Goal: Task Accomplishment & Management: Use online tool/utility

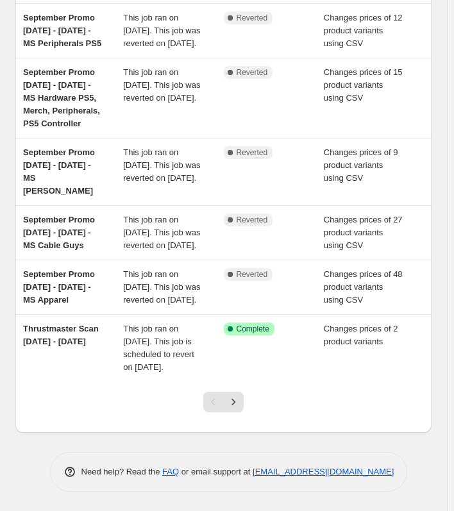
scroll to position [413, 0]
click at [237, 402] on icon "Next" at bounding box center [233, 401] width 13 height 13
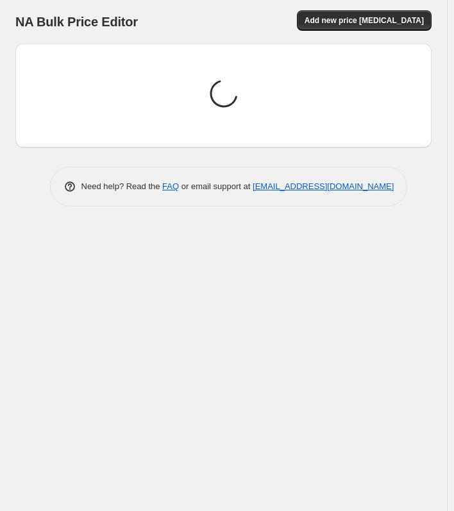
scroll to position [0, 0]
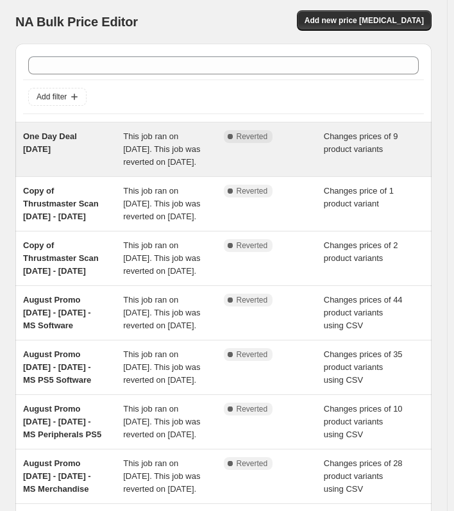
click at [48, 140] on span "One Day Deal 15 September 25" at bounding box center [50, 142] width 54 height 22
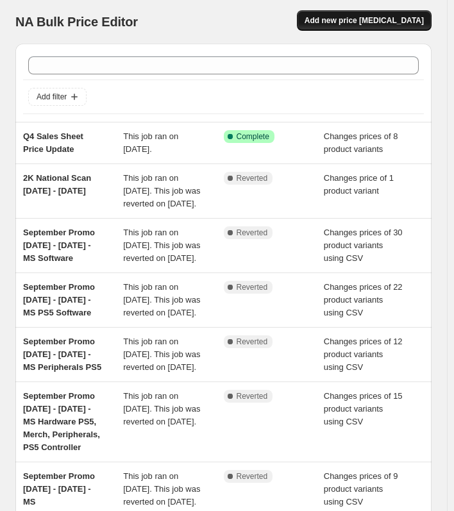
click at [369, 19] on span "Add new price change job" at bounding box center [363, 20] width 119 height 10
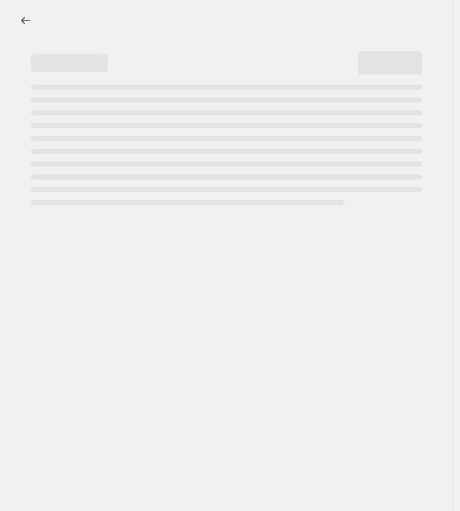
select select "percentage"
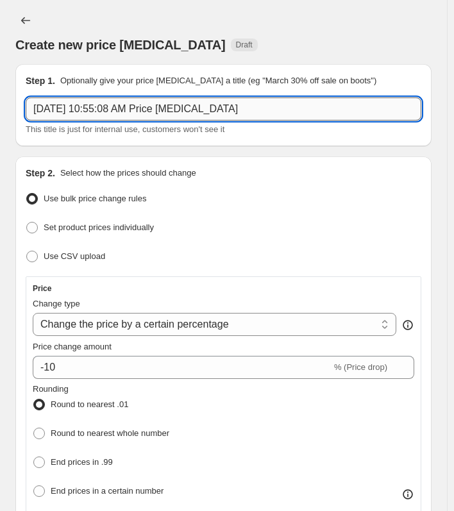
click at [239, 110] on input "Oct 8, 2025, 10:55:08 AM Price change job" at bounding box center [223, 108] width 395 height 23
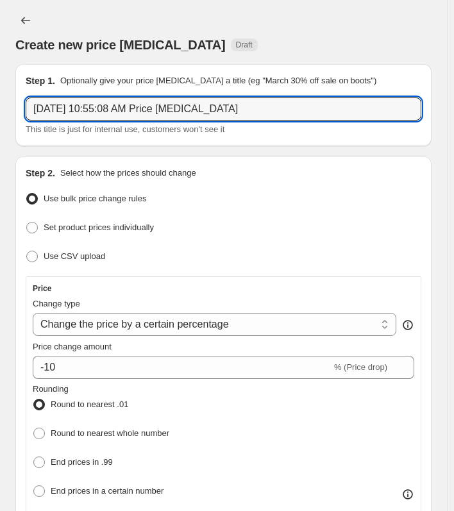
drag, startPoint x: 249, startPoint y: 108, endPoint x: -108, endPoint y: 104, distance: 356.2
click at [0, 104] on html "Home Settings Plans Skip to content Create new price change job. This page is r…" at bounding box center [227, 255] width 454 height 511
paste input "ne Day Deal 15 September 25"
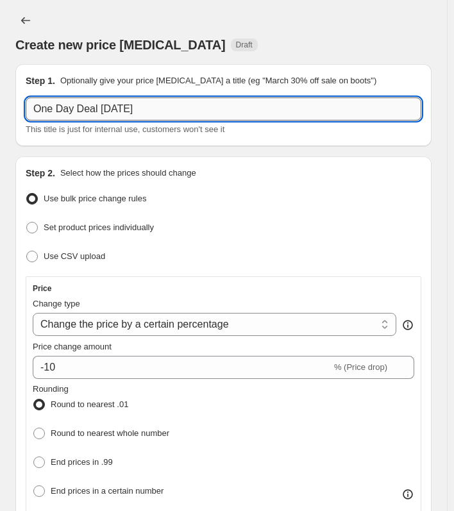
drag, startPoint x: 113, startPoint y: 108, endPoint x: 162, endPoint y: 108, distance: 49.3
click at [162, 108] on input "One Day Deal 15 September 25" at bounding box center [223, 108] width 395 height 23
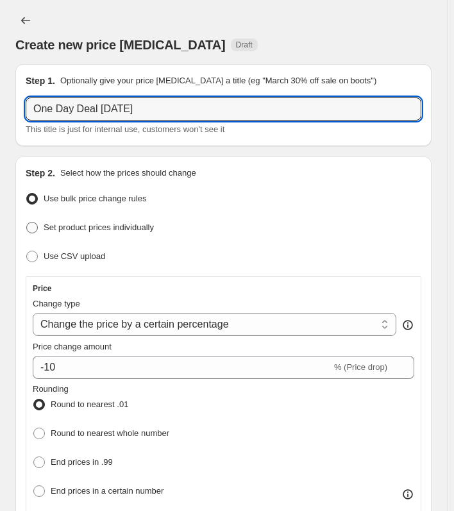
type input "One Day Deal 15 October 25"
click at [61, 227] on span "Set product prices individually" at bounding box center [99, 227] width 110 height 10
click at [27, 222] on input "Set product prices individually" at bounding box center [26, 222] width 1 height 1
radio input "true"
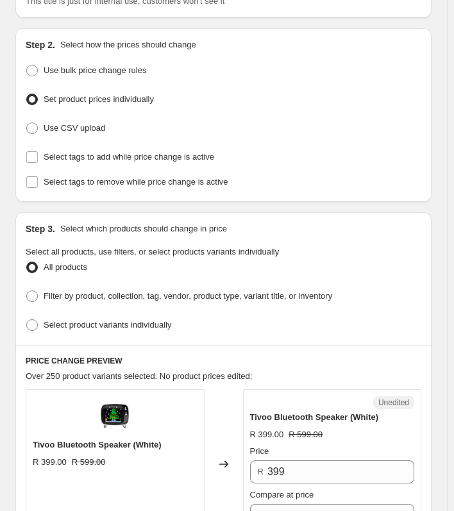
scroll to position [192, 0]
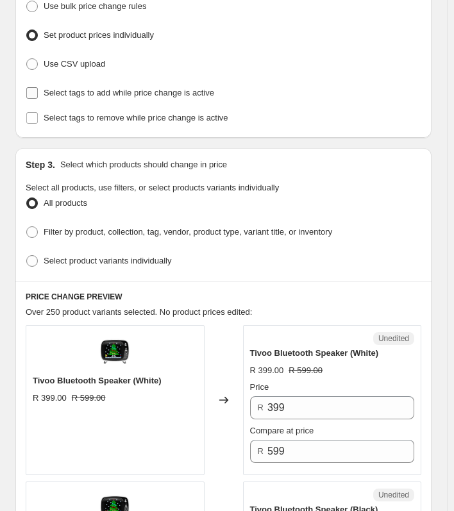
click at [32, 94] on input "Select tags to add while price change is active" at bounding box center [32, 93] width 12 height 12
checkbox input "true"
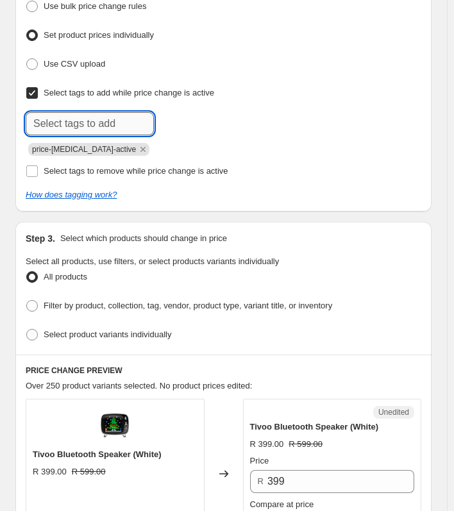
click at [51, 124] on input "text" at bounding box center [90, 123] width 128 height 23
type input "MS One Day"
click at [205, 124] on span "MS One Day" at bounding box center [204, 122] width 45 height 9
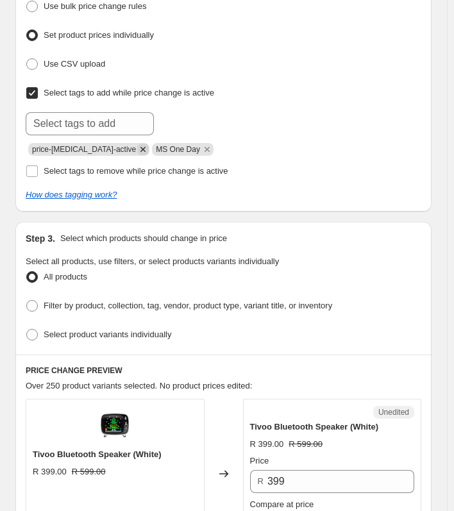
click at [137, 148] on icon "Remove price-change-job-active" at bounding box center [143, 149] width 12 height 12
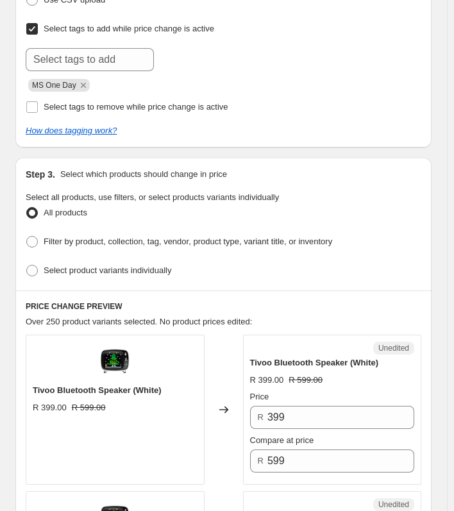
scroll to position [320, 0]
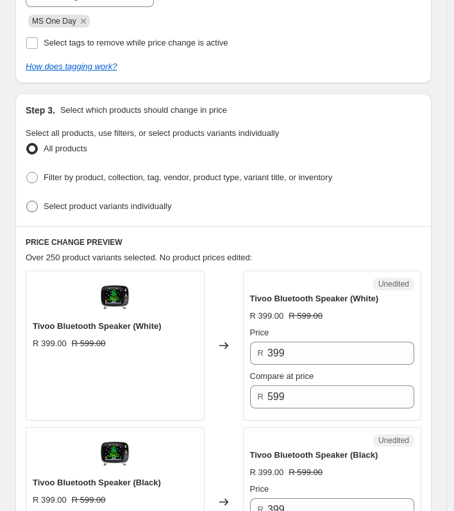
click at [35, 202] on span at bounding box center [32, 207] width 12 height 12
click at [27, 201] on input "Select product variants individually" at bounding box center [26, 201] width 1 height 1
radio input "true"
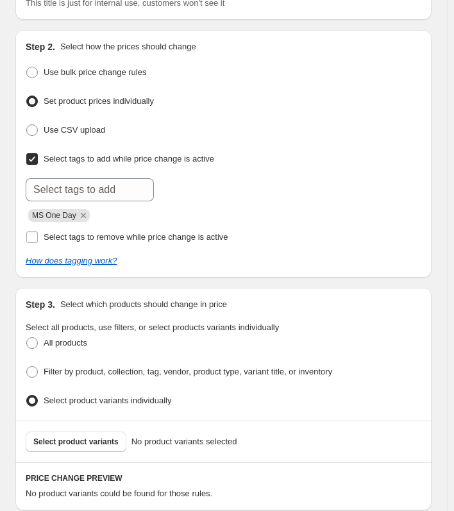
scroll to position [128, 0]
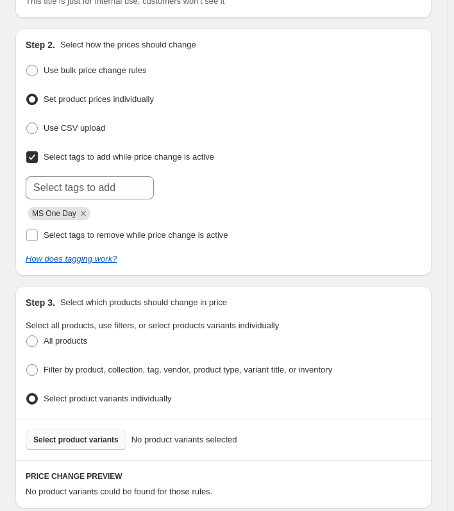
click at [73, 434] on span "Select product variants" at bounding box center [75, 439] width 85 height 10
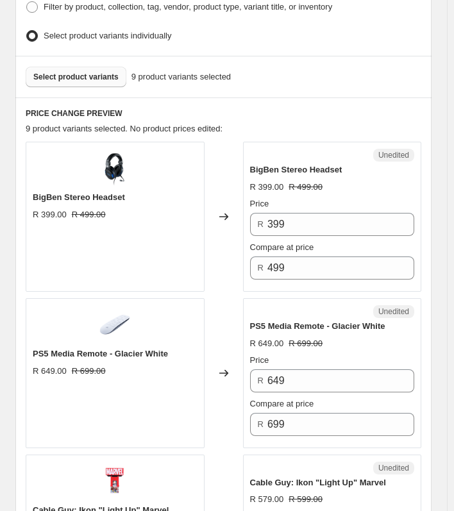
scroll to position [512, 0]
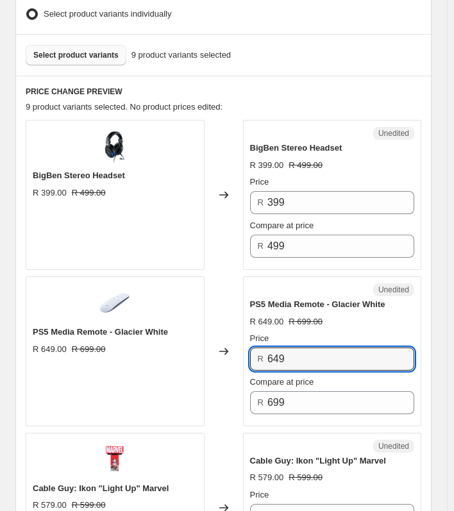
drag, startPoint x: 300, startPoint y: 354, endPoint x: 229, endPoint y: 353, distance: 71.8
click at [229, 353] on div "PS5 Media Remote - Glacier White R 649.00 R 699.00 Changed to Unedited PS5 Medi…" at bounding box center [223, 351] width 395 height 150
type input "449"
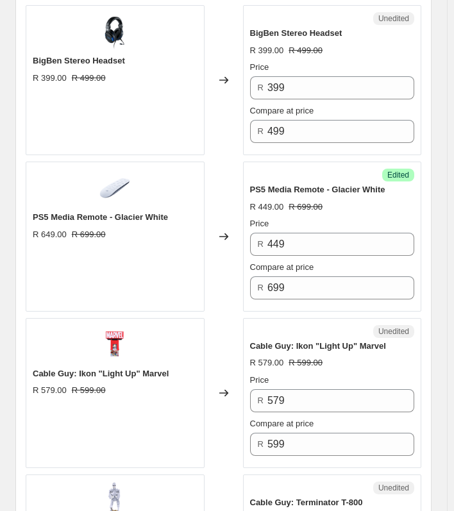
scroll to position [641, 0]
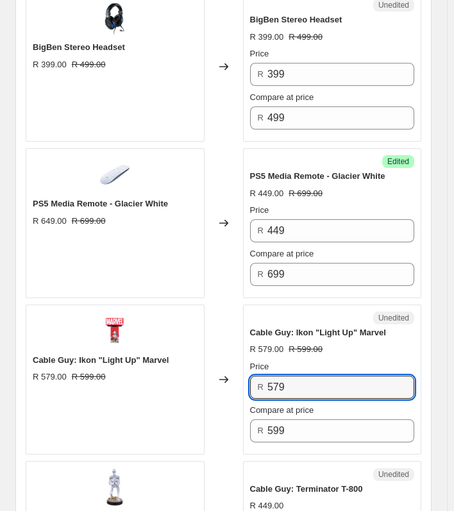
drag, startPoint x: 295, startPoint y: 379, endPoint x: 236, endPoint y: 379, distance: 58.9
click at [236, 379] on div "Cable Guy: Ikon "Light Up" Marvel R 579.00 R 599.00 Changed to Unedited Cable G…" at bounding box center [223, 379] width 395 height 150
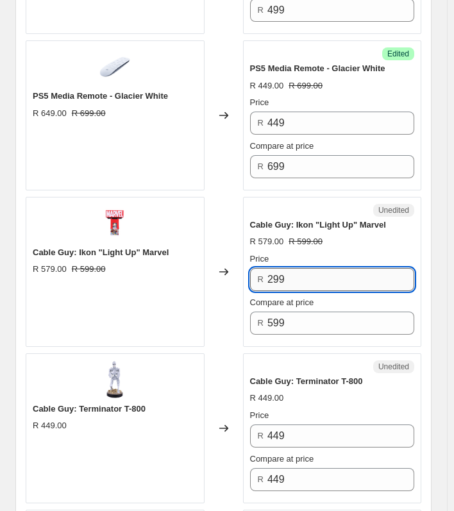
scroll to position [769, 0]
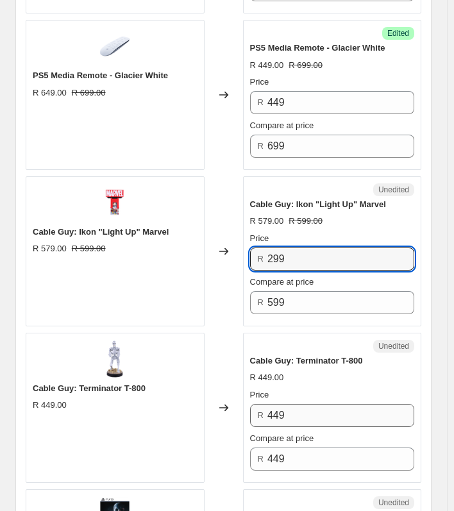
type input "299"
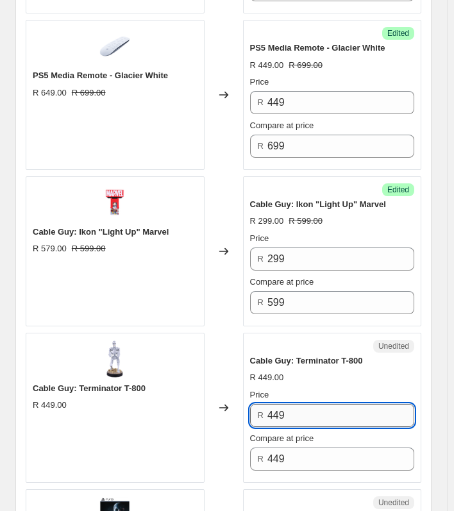
click at [306, 411] on input "449" at bounding box center [340, 415] width 147 height 23
drag, startPoint x: 306, startPoint y: 411, endPoint x: 258, endPoint y: 410, distance: 48.7
click at [258, 410] on div "R 449" at bounding box center [332, 415] width 165 height 23
type input "299"
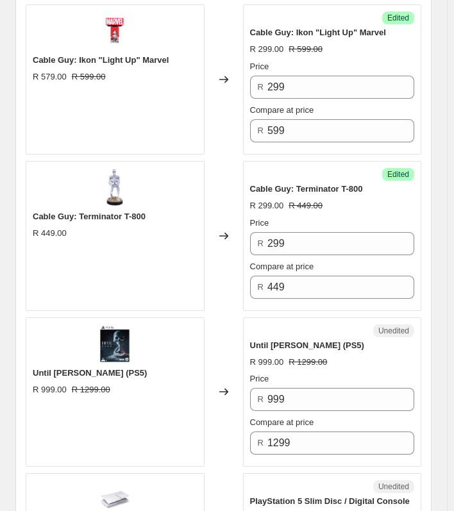
scroll to position [961, 0]
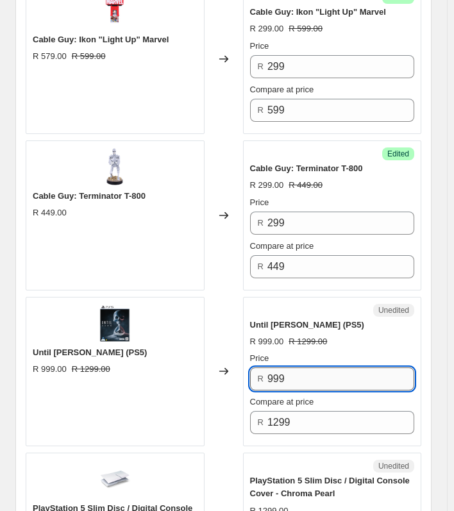
drag, startPoint x: 292, startPoint y: 379, endPoint x: 272, endPoint y: 377, distance: 20.0
click at [272, 377] on input "999" at bounding box center [340, 378] width 147 height 23
click at [293, 378] on input "999" at bounding box center [340, 378] width 147 height 23
drag, startPoint x: 299, startPoint y: 374, endPoint x: 258, endPoint y: 379, distance: 41.3
click at [258, 379] on div "R 999" at bounding box center [332, 378] width 165 height 23
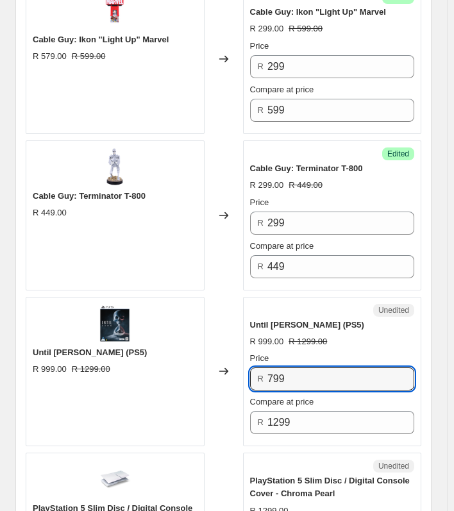
type input "799"
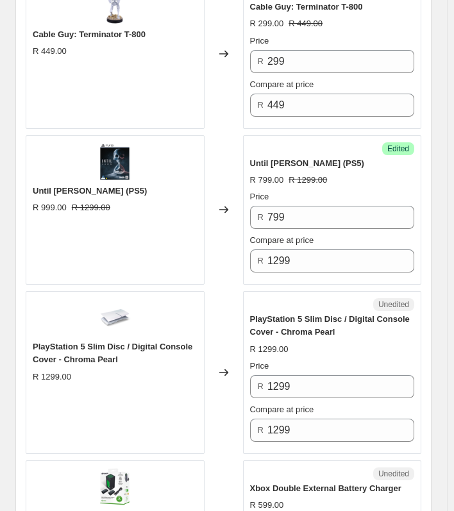
scroll to position [1153, 0]
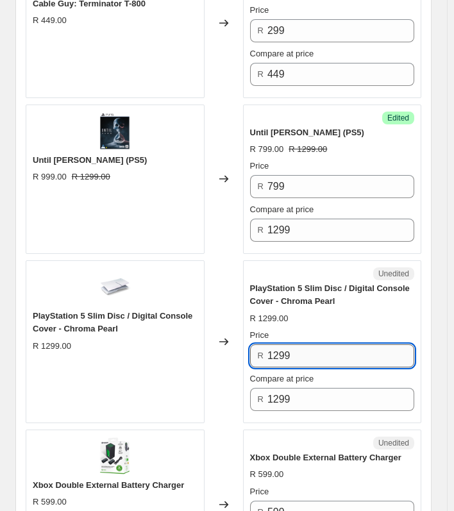
click at [333, 357] on input "1299" at bounding box center [340, 355] width 147 height 23
drag, startPoint x: 333, startPoint y: 357, endPoint x: 236, endPoint y: 356, distance: 96.7
click at [236, 356] on div "PlayStation 5 Slim Disc / Digital Console Cover - Chroma Pearl R 1299.00 Change…" at bounding box center [223, 341] width 395 height 163
type input "599"
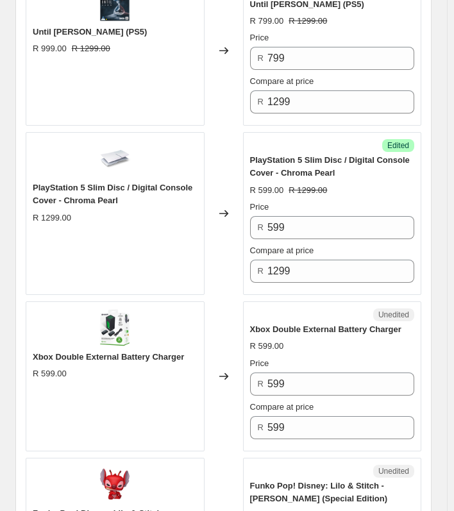
scroll to position [1345, 0]
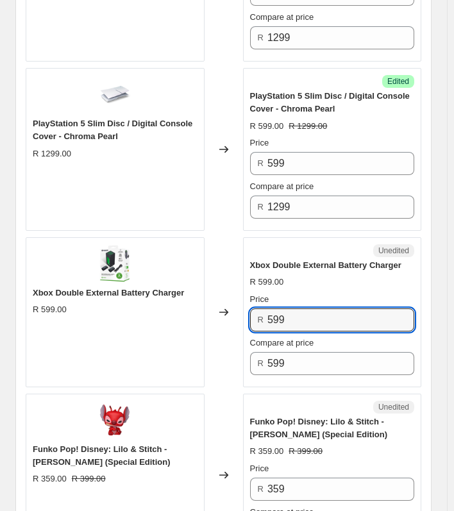
drag, startPoint x: 359, startPoint y: 317, endPoint x: 195, endPoint y: 316, distance: 164.6
click at [195, 316] on div "Xbox Double External Battery Charger R 599.00 Changed to Unedited Xbox Double E…" at bounding box center [223, 312] width 395 height 150
type input "399"
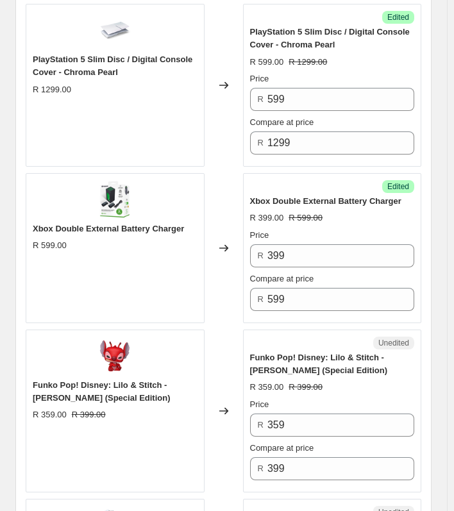
scroll to position [1473, 0]
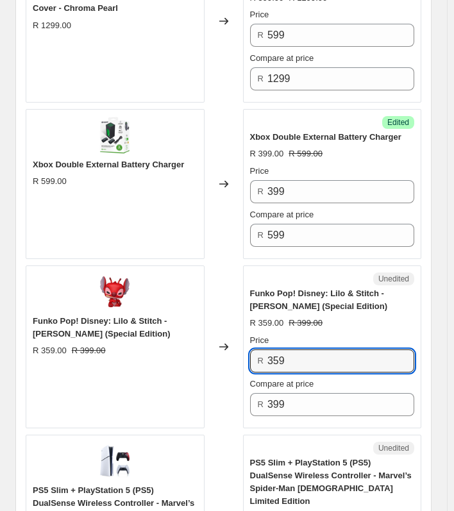
drag, startPoint x: 309, startPoint y: 360, endPoint x: 201, endPoint y: 359, distance: 108.3
click at [201, 359] on div "Funko Pop! Disney: Lilo & Stitch - Leroy (Special Edition) R 359.00 R 399.00 Ch…" at bounding box center [223, 346] width 395 height 163
type input "299"
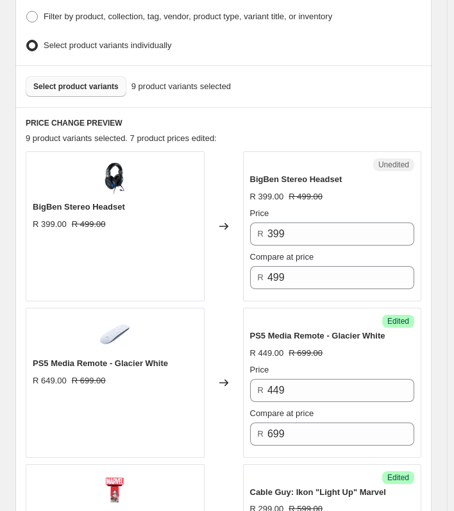
scroll to position [448, 0]
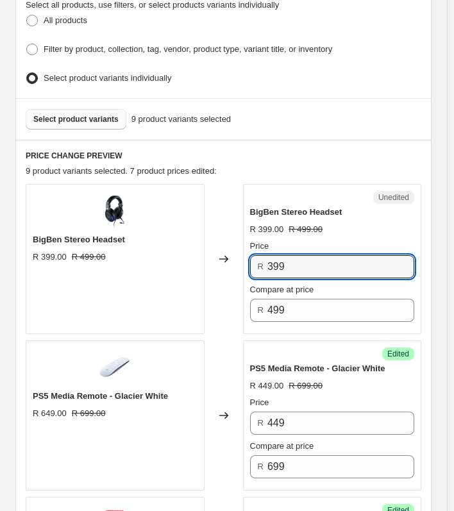
drag, startPoint x: 313, startPoint y: 267, endPoint x: 257, endPoint y: 260, distance: 56.2
click at [257, 260] on div "R 399" at bounding box center [332, 266] width 165 height 23
type input "149"
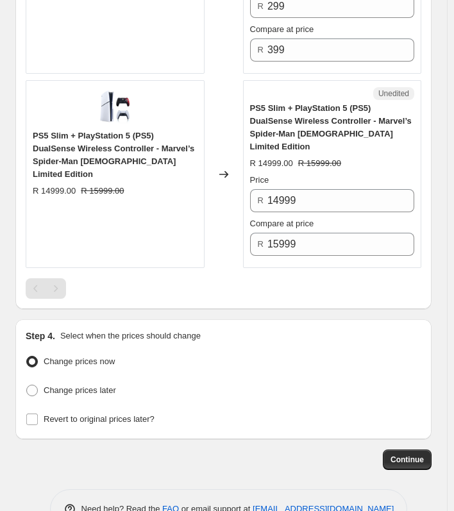
scroll to position [1846, 0]
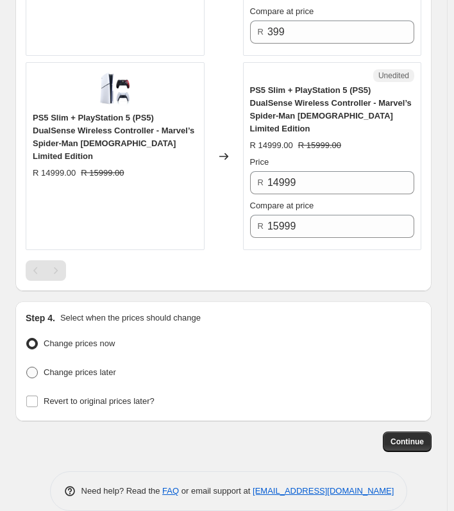
click at [43, 363] on label "Change prices later" at bounding box center [71, 372] width 90 height 18
click at [27, 366] on input "Change prices later" at bounding box center [26, 366] width 1 height 1
radio input "true"
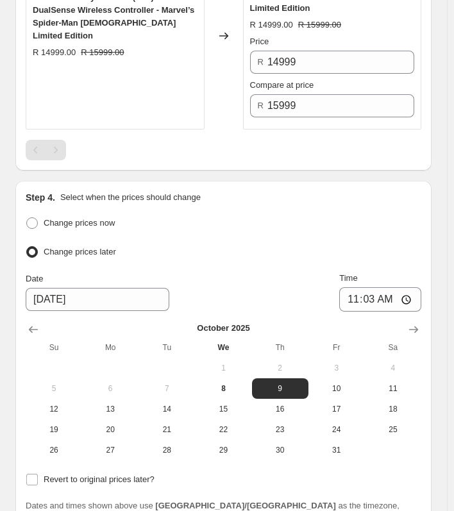
scroll to position [1974, 0]
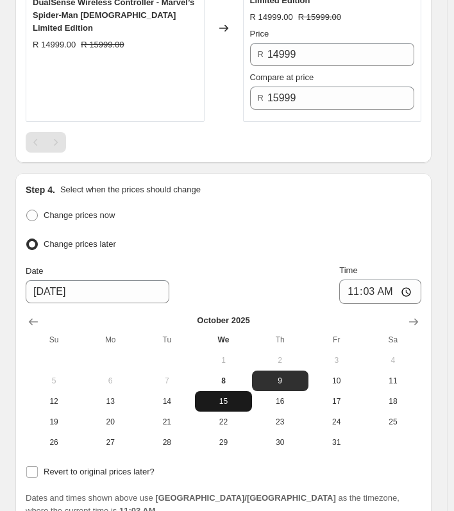
click at [213, 396] on span "15" at bounding box center [223, 401] width 46 height 10
type input "10/15/2025"
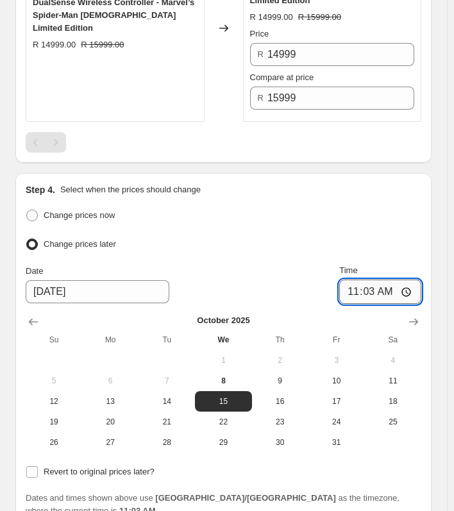
click at [375, 279] on input "11:03" at bounding box center [380, 291] width 82 height 24
type input "00:01"
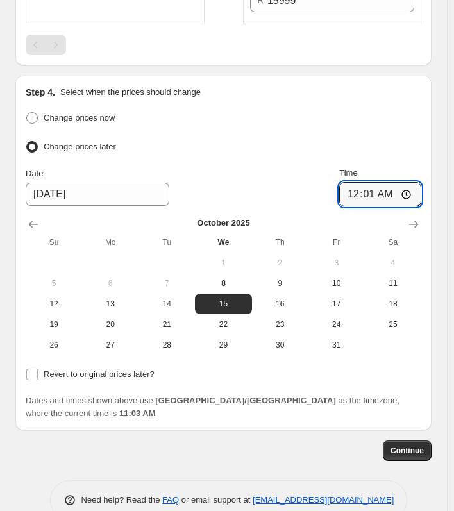
scroll to position [2080, 0]
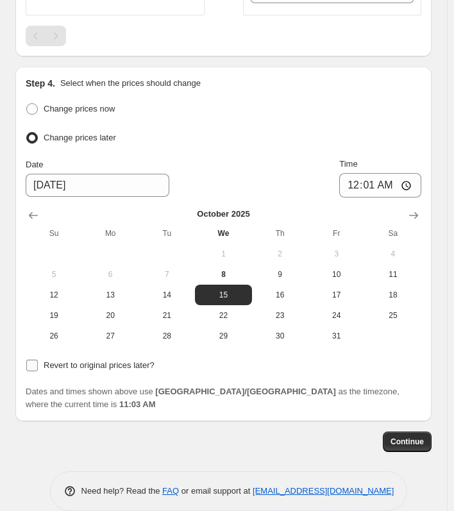
click at [61, 360] on span "Revert to original prices later?" at bounding box center [99, 365] width 111 height 10
click at [38, 359] on input "Revert to original prices later?" at bounding box center [32, 365] width 12 height 12
checkbox input "true"
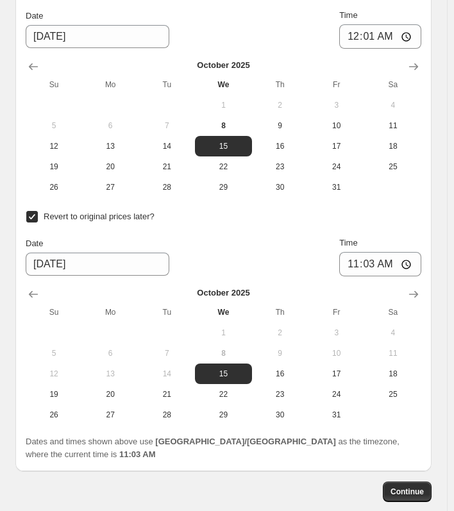
scroll to position [2272, 0]
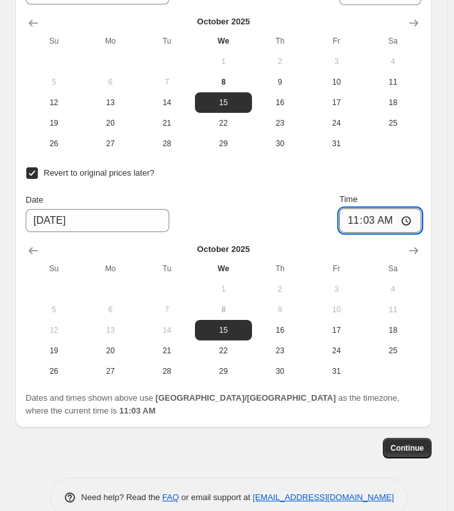
click at [373, 208] on input "11:03" at bounding box center [380, 220] width 82 height 24
type input "23:59"
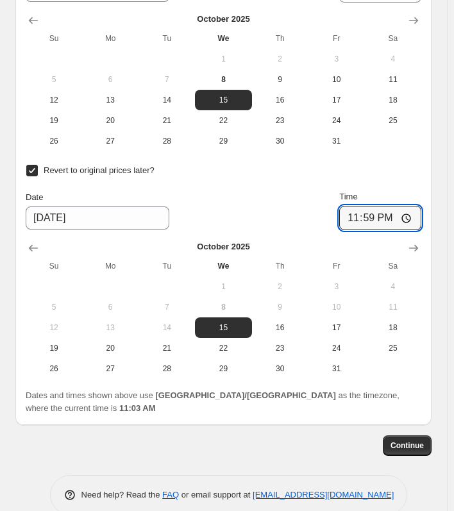
scroll to position [2279, 0]
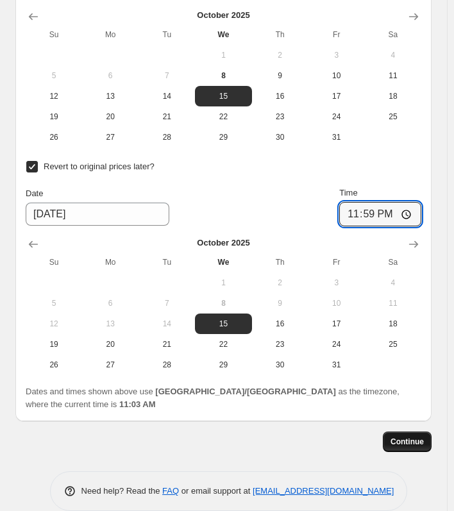
click at [403, 436] on span "Continue" at bounding box center [406, 441] width 33 height 10
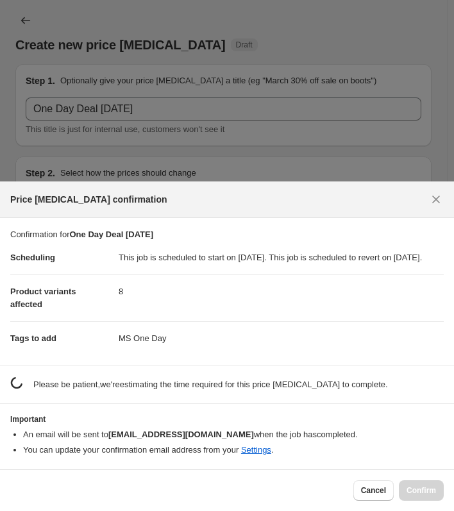
scroll to position [0, 0]
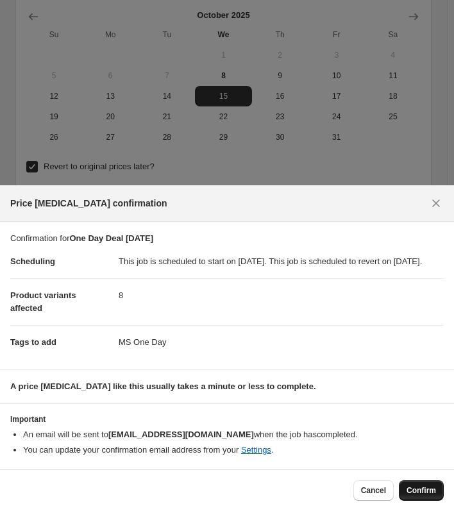
click at [429, 489] on span "Confirm" at bounding box center [420, 490] width 29 height 10
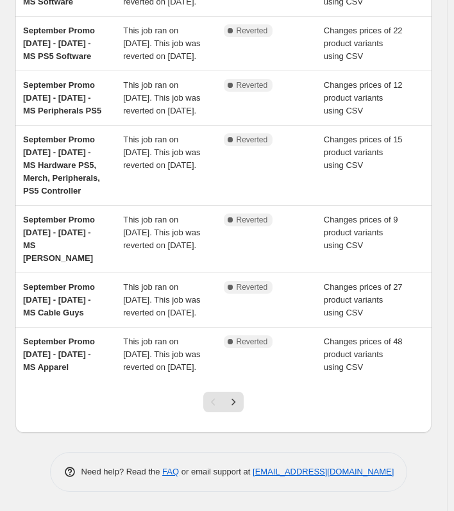
scroll to position [413, 0]
click at [233, 409] on button "Next" at bounding box center [233, 401] width 20 height 20
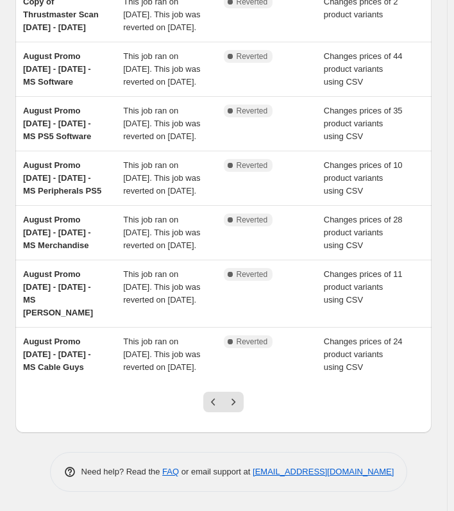
scroll to position [452, 0]
click at [213, 404] on icon "Previous" at bounding box center [213, 401] width 13 height 13
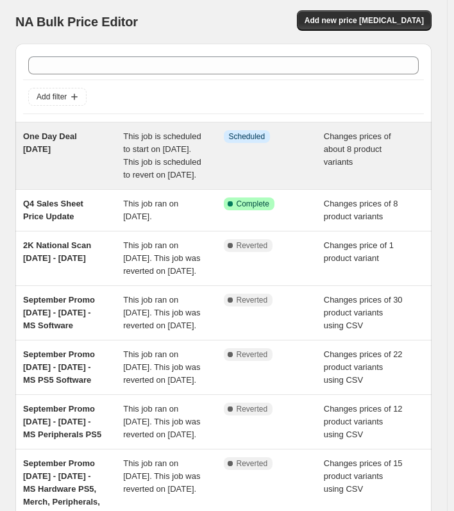
click at [156, 156] on div "This job is scheduled to start on October 15, 2025. This job is scheduled to re…" at bounding box center [173, 155] width 100 height 51
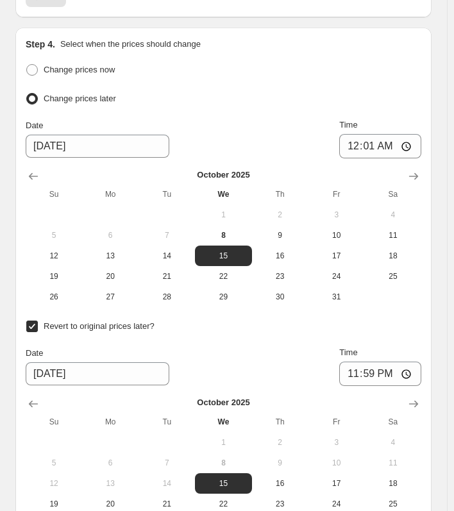
scroll to position [2242, 0]
